Goal: Task Accomplishment & Management: Use online tool/utility

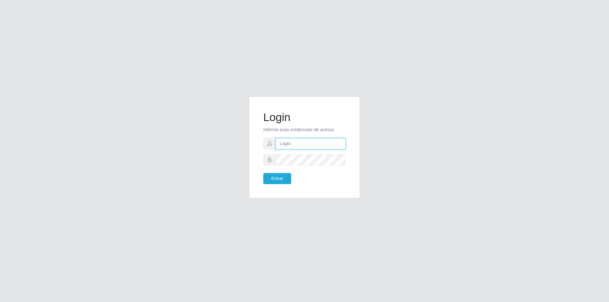
click at [296, 141] on input "text" at bounding box center [311, 143] width 70 height 11
type input "[PERSON_NAME][EMAIL_ADDRESS][DOMAIN_NAME]"
click at [263, 173] on button "Entrar" at bounding box center [277, 178] width 28 height 11
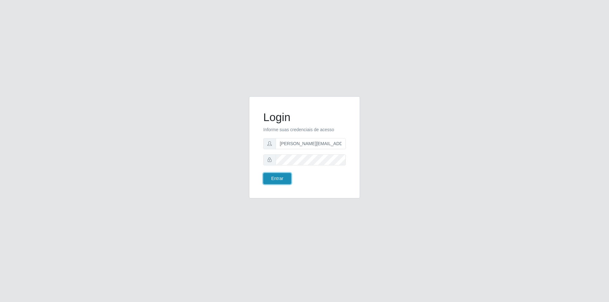
click at [283, 178] on button "Entrar" at bounding box center [277, 178] width 28 height 11
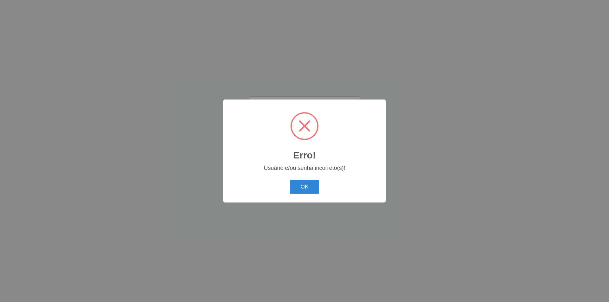
click at [302, 185] on button "OK" at bounding box center [304, 187] width 29 height 15
click at [305, 184] on button "OK" at bounding box center [304, 187] width 29 height 15
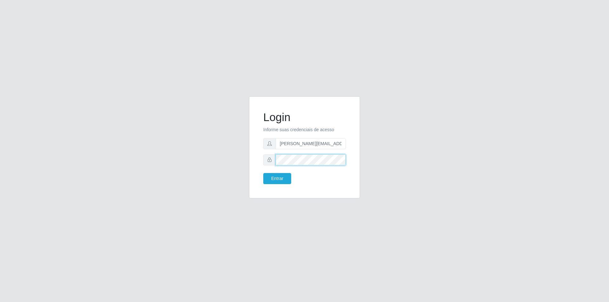
click at [256, 163] on div "Login Informe suas credenciais de acesso [PERSON_NAME][EMAIL_ADDRESS][DOMAIN_NA…" at bounding box center [304, 147] width 111 height 102
click at [263, 173] on button "Entrar" at bounding box center [277, 178] width 28 height 11
click at [277, 179] on button "Entrar" at bounding box center [277, 178] width 28 height 11
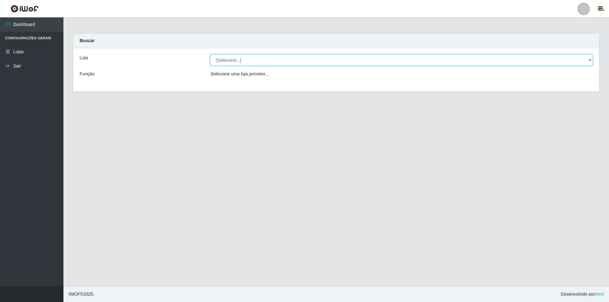
drag, startPoint x: 285, startPoint y: 65, endPoint x: 415, endPoint y: 64, distance: 129.7
click at [286, 65] on select "[Selecione...] Extrabom - Loja 01 Centro de Distribuição" at bounding box center [401, 60] width 383 height 11
select select "435"
click at [210, 55] on select "[Selecione...] Extrabom - Loja 01 Centro de Distribuição" at bounding box center [401, 60] width 383 height 11
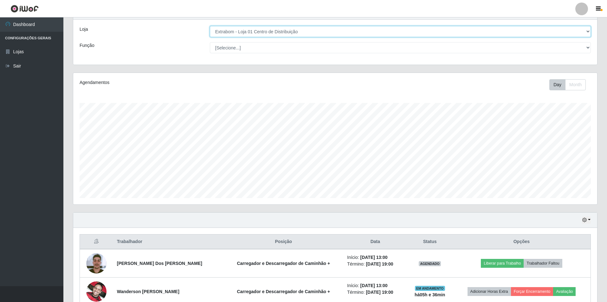
scroll to position [62, 0]
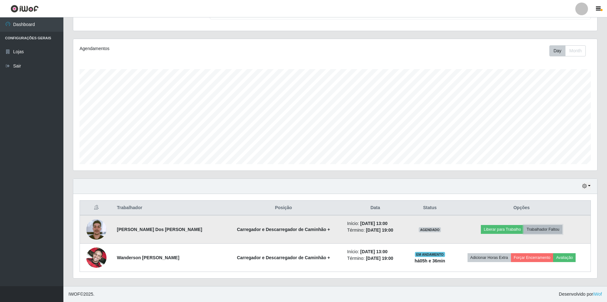
click at [549, 232] on button "Trabalhador Faltou" at bounding box center [543, 229] width 38 height 9
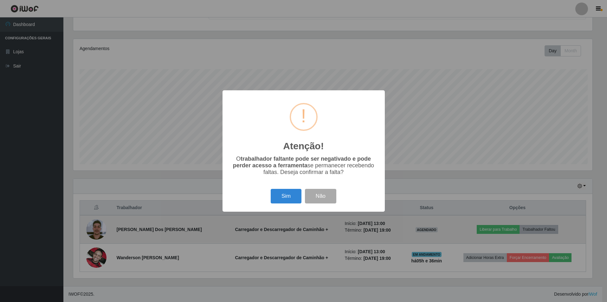
scroll to position [132, 521]
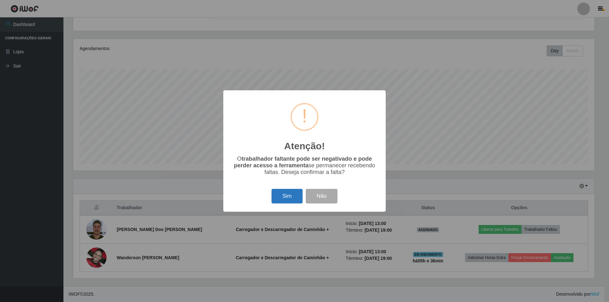
click at [289, 197] on button "Sim" at bounding box center [287, 196] width 31 height 15
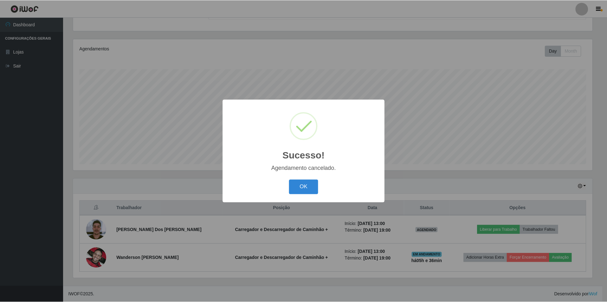
scroll to position [34, 0]
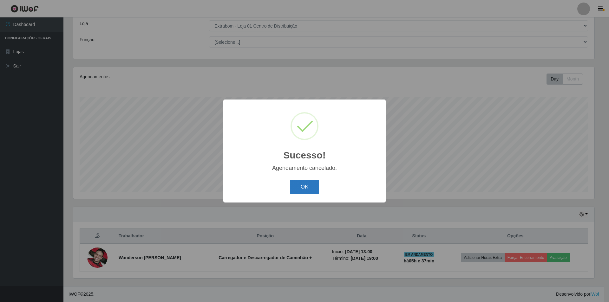
click at [304, 186] on button "OK" at bounding box center [304, 187] width 29 height 15
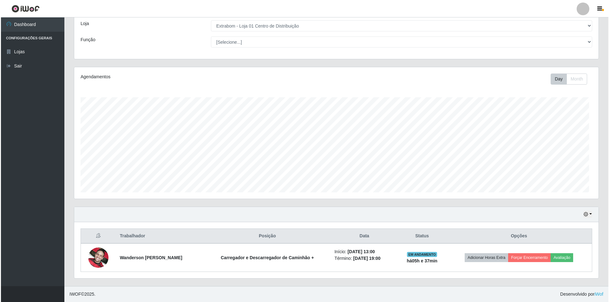
scroll to position [132, 524]
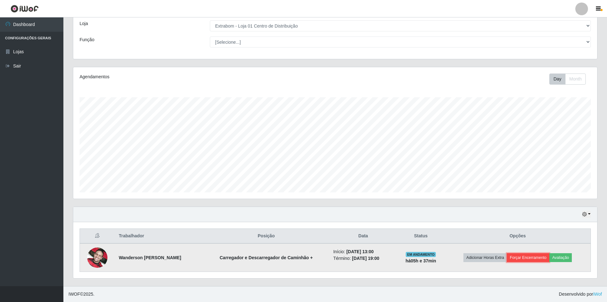
click at [532, 258] on button "Forçar Encerramento" at bounding box center [528, 257] width 43 height 9
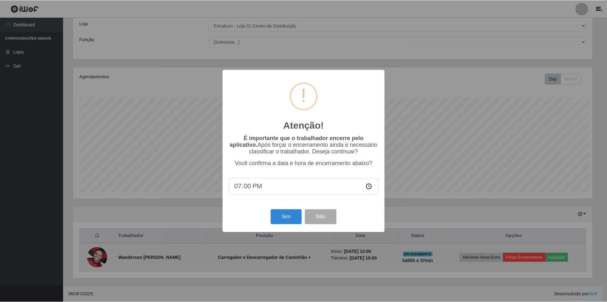
scroll to position [132, 521]
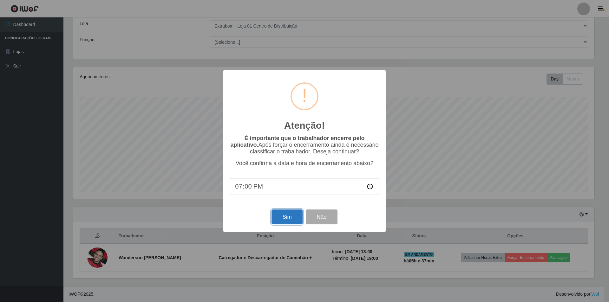
click at [291, 218] on button "Sim" at bounding box center [287, 217] width 31 height 15
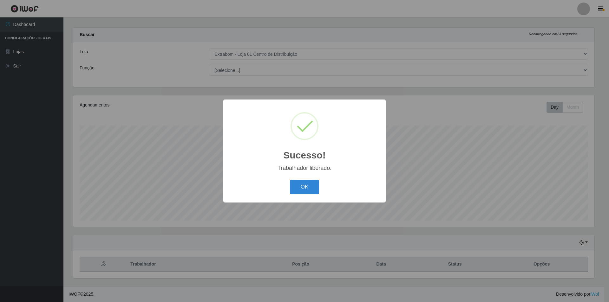
drag, startPoint x: 308, startPoint y: 190, endPoint x: 320, endPoint y: 195, distance: 12.8
click at [308, 189] on button "OK" at bounding box center [304, 187] width 29 height 15
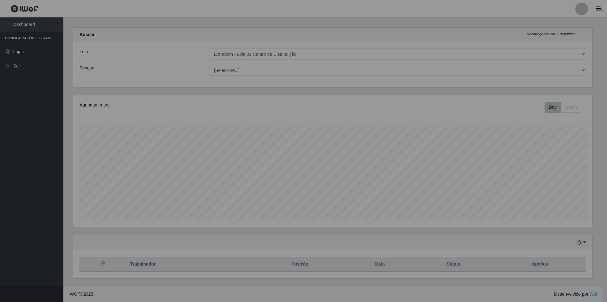
scroll to position [132, 524]
